Goal: Book appointment/travel/reservation

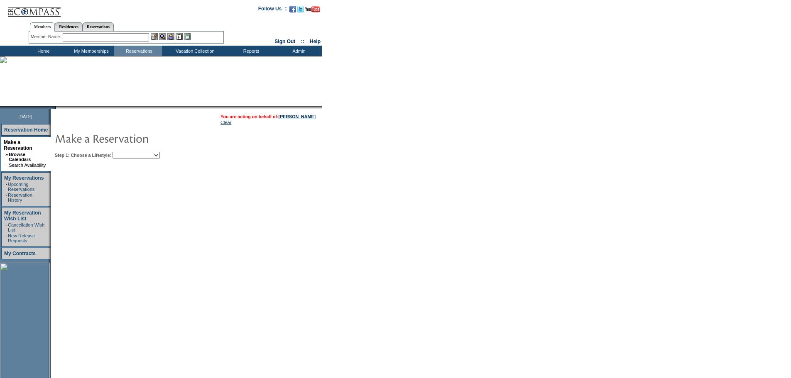
click at [158, 155] on select "My Favorites Beach Leisure Metropolitan Mountain OIAL for Adventure OIAL for Co…" at bounding box center [135, 155] width 47 height 7
select select "Beach"
click at [127, 153] on select "My Favorites Beach Leisure Metropolitan Mountain OIAL for Adventure OIAL for Co…" at bounding box center [135, 155] width 47 height 7
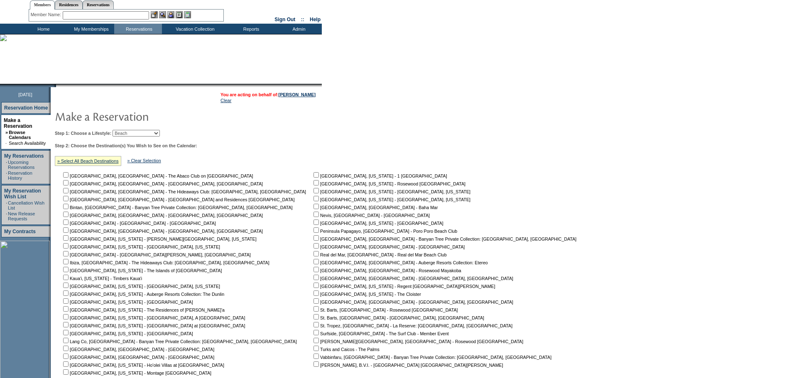
scroll to position [83, 0]
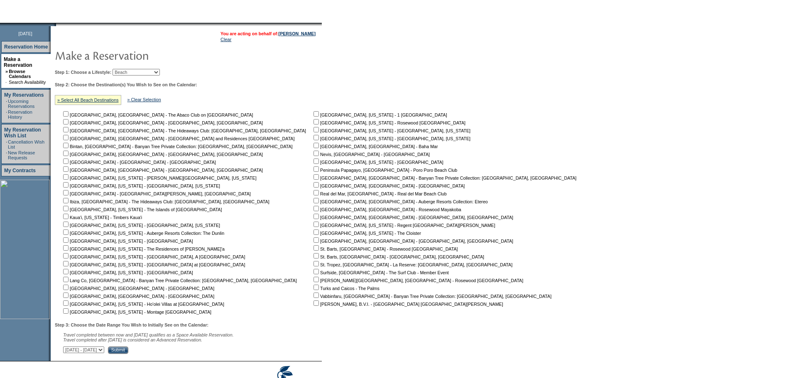
click at [68, 311] on input "checkbox" at bounding box center [65, 310] width 5 height 5
checkbox input "true"
click at [68, 303] on input "checkbox" at bounding box center [65, 303] width 5 height 5
checkbox input "true"
click at [68, 258] on input "checkbox" at bounding box center [65, 255] width 5 height 5
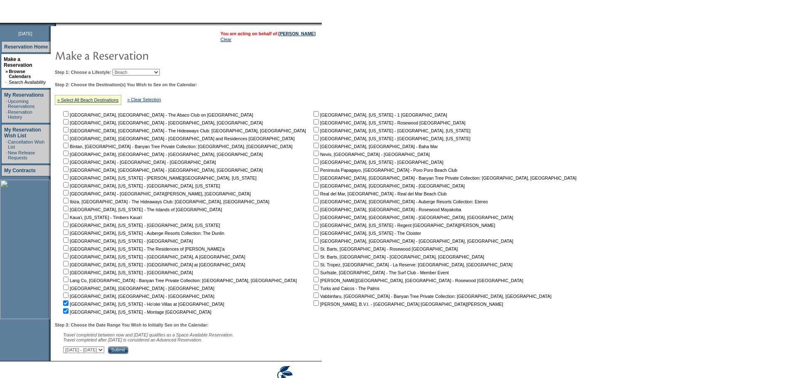
checkbox input "true"
click at [68, 251] on input "checkbox" at bounding box center [65, 247] width 5 height 5
checkbox input "true"
click at [68, 243] on input "checkbox" at bounding box center [65, 239] width 5 height 5
checkbox input "true"
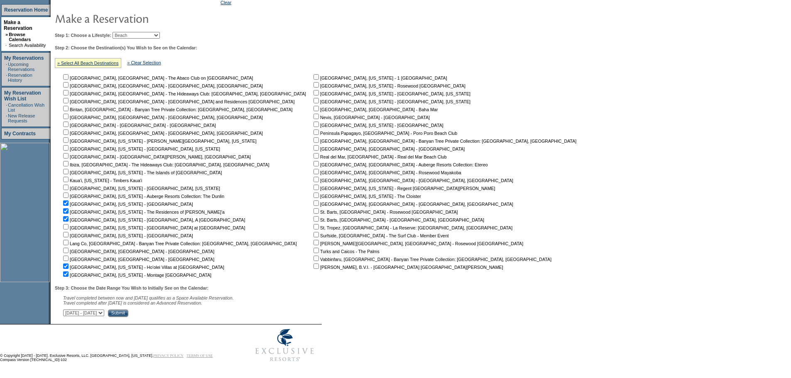
scroll to position [125, 0]
click at [128, 313] on input "Submit" at bounding box center [118, 313] width 20 height 7
